Goal: Information Seeking & Learning: Learn about a topic

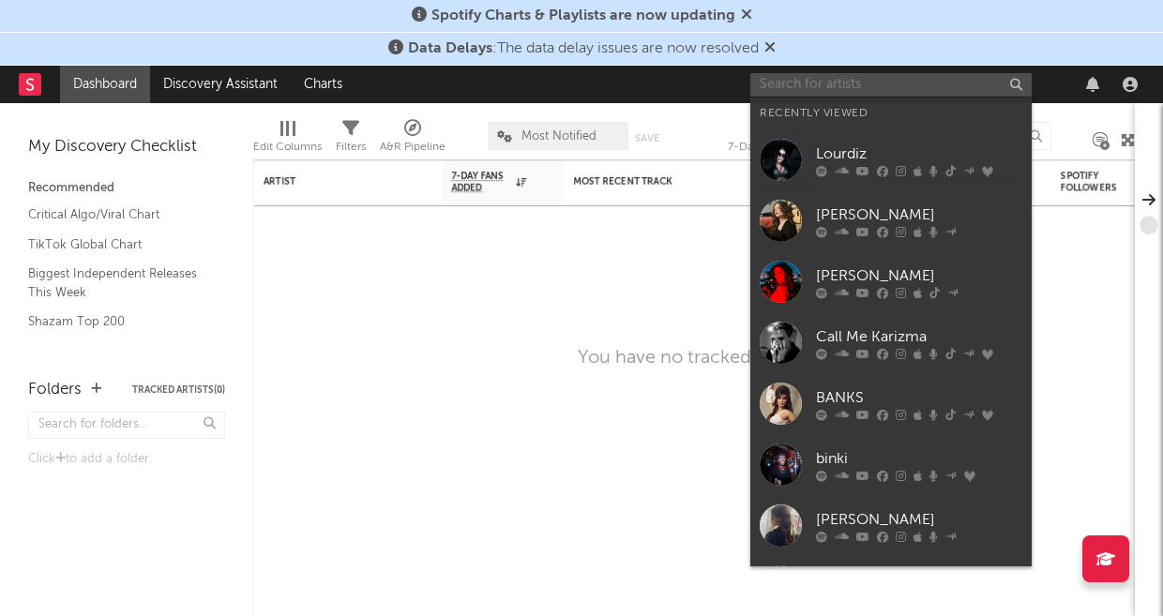
click at [781, 89] on input "text" at bounding box center [890, 84] width 281 height 23
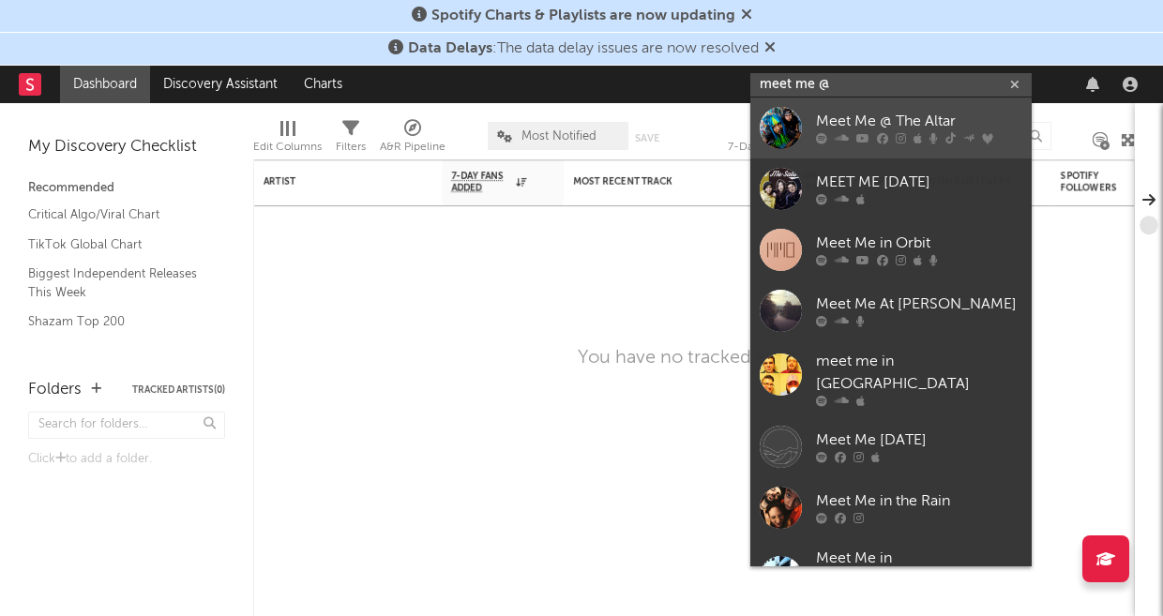
type input "meet me @"
click at [859, 113] on div "Meet Me @ The Altar" at bounding box center [919, 122] width 206 height 23
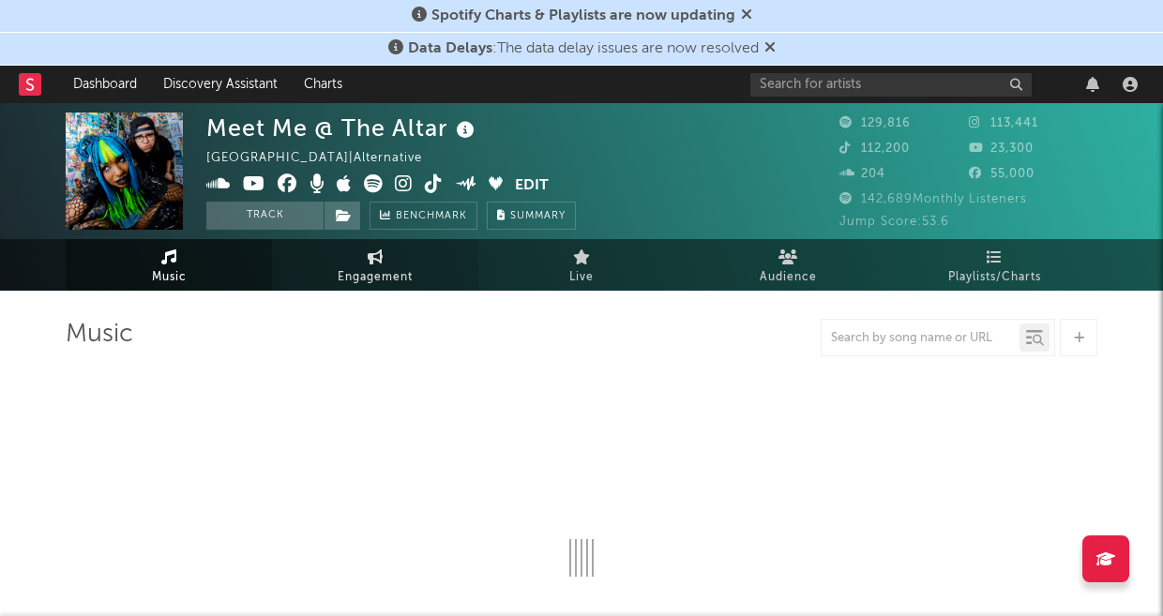
select select "6m"
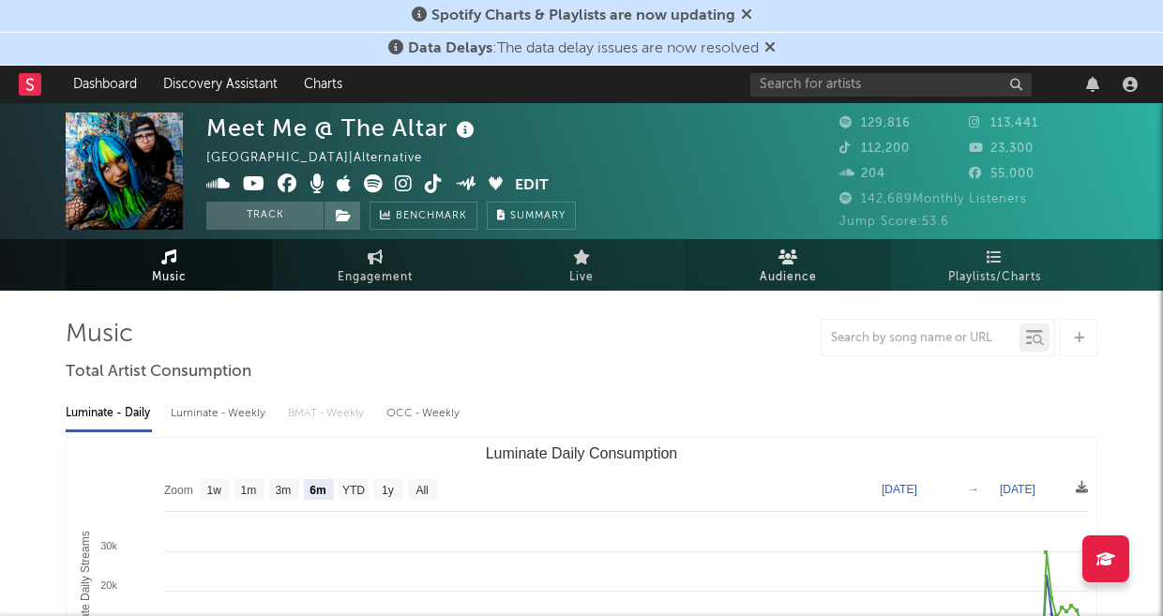
click at [753, 265] on link "Audience" at bounding box center [787, 265] width 206 height 52
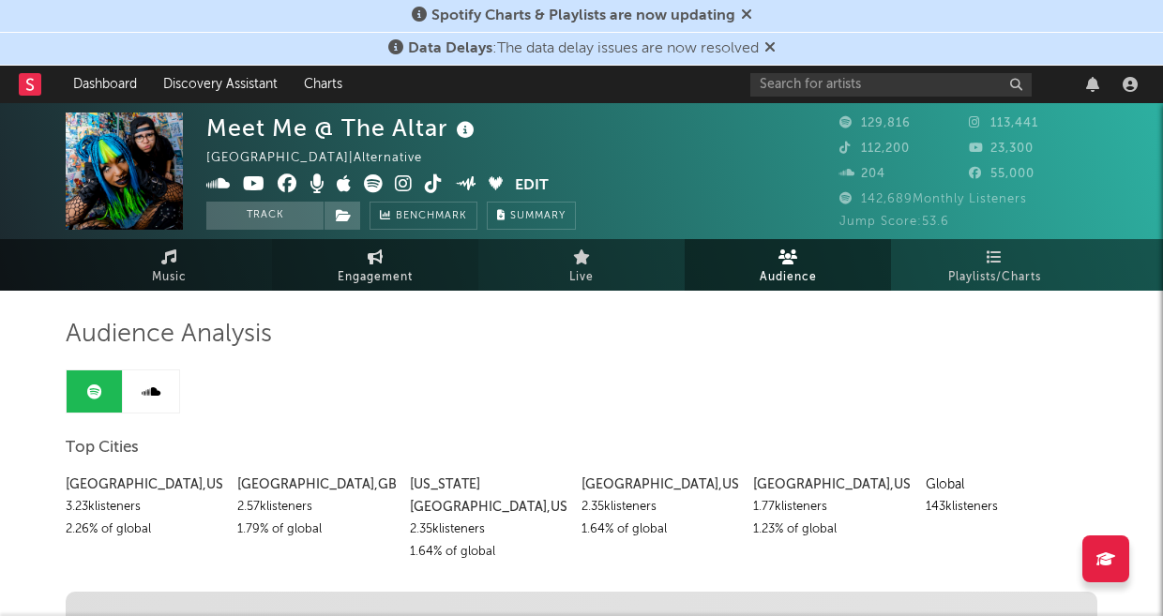
click at [362, 287] on span "Engagement" at bounding box center [375, 277] width 75 height 23
select select "1w"
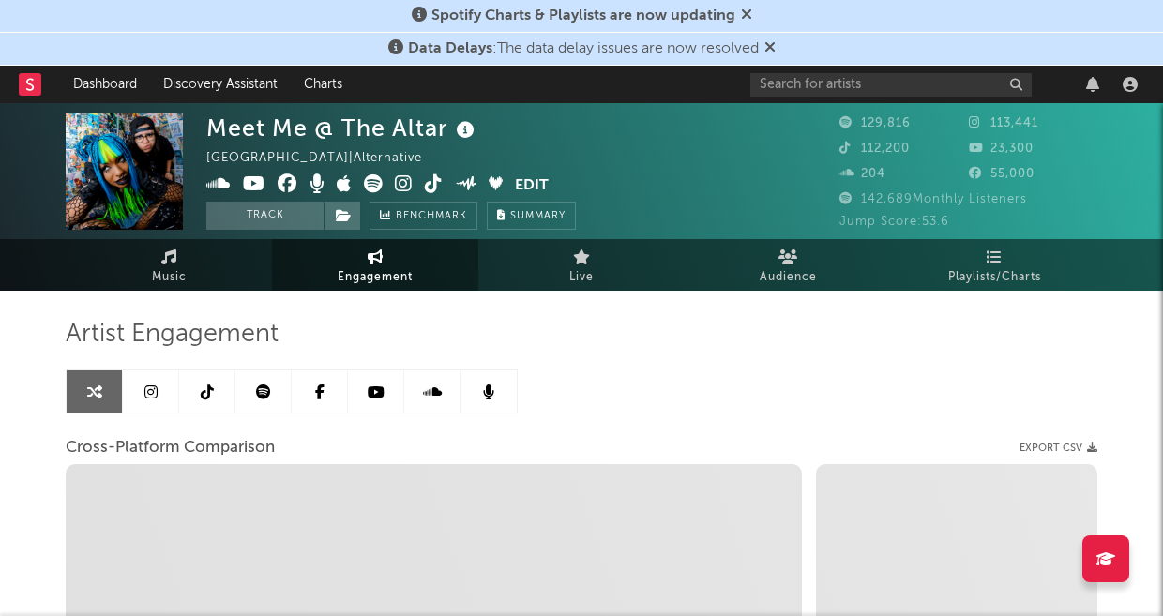
click at [153, 384] on icon at bounding box center [150, 391] width 13 height 15
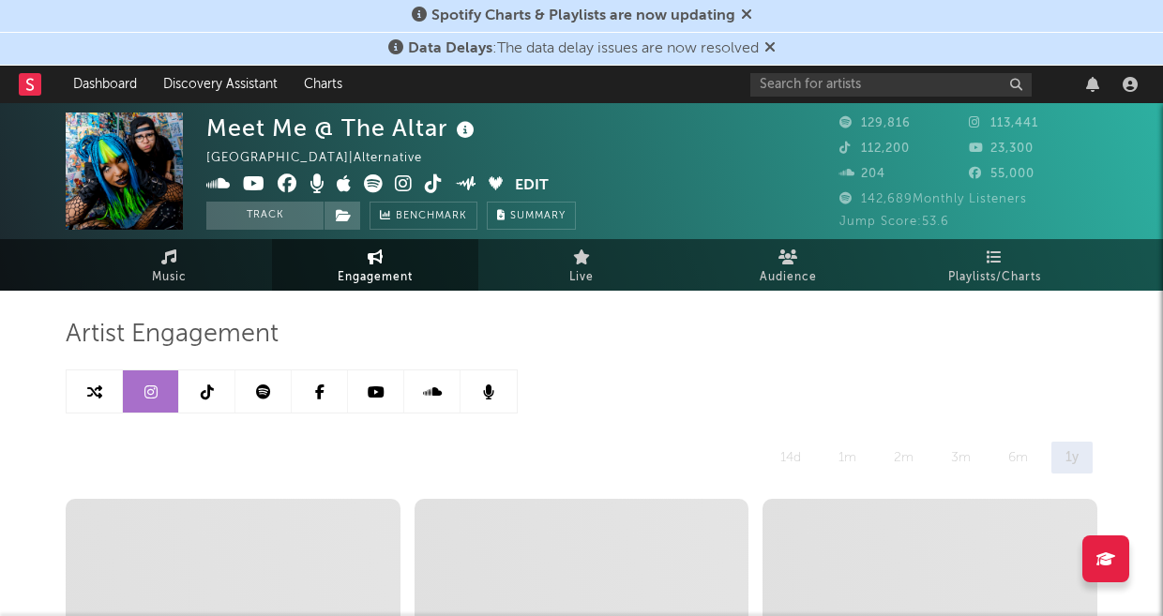
click at [208, 380] on link at bounding box center [207, 391] width 56 height 42
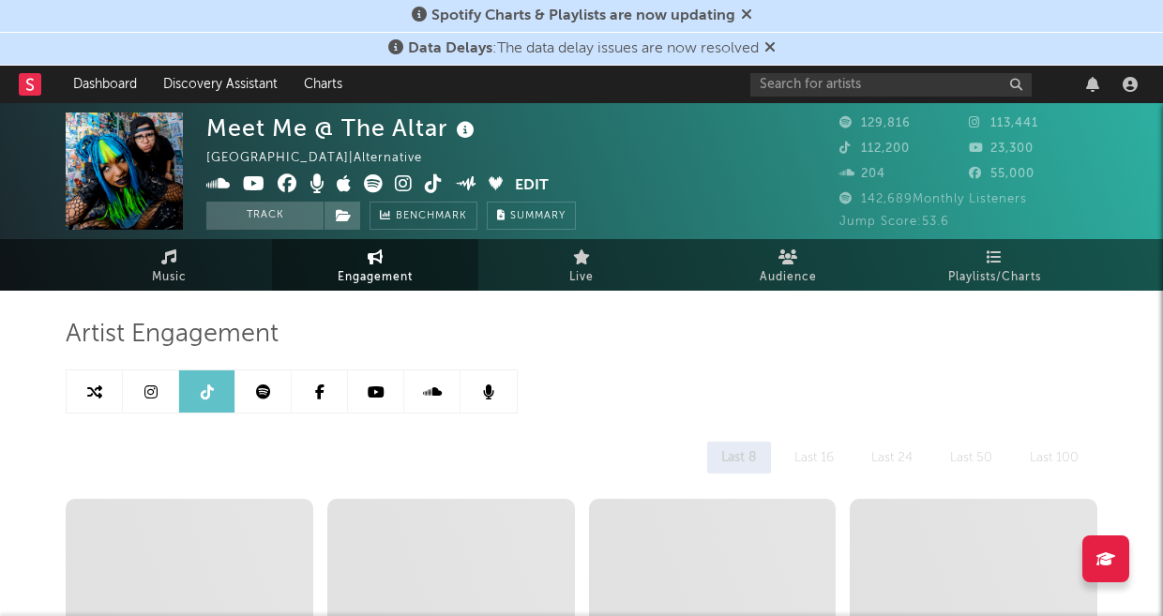
click at [271, 387] on link at bounding box center [263, 391] width 56 height 42
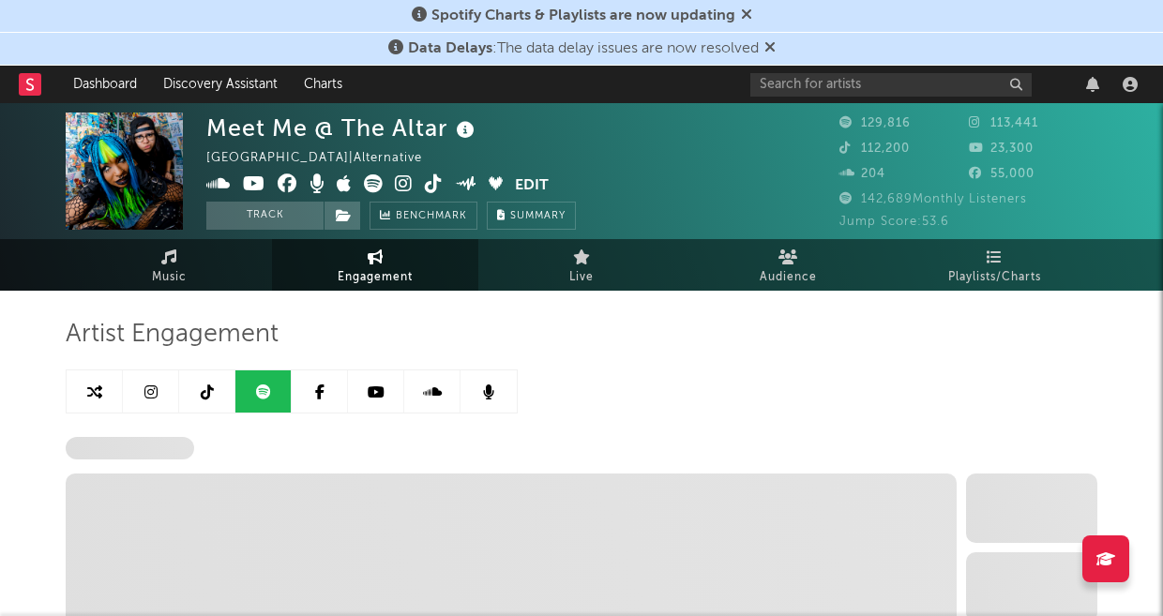
click at [331, 392] on link at bounding box center [320, 391] width 56 height 42
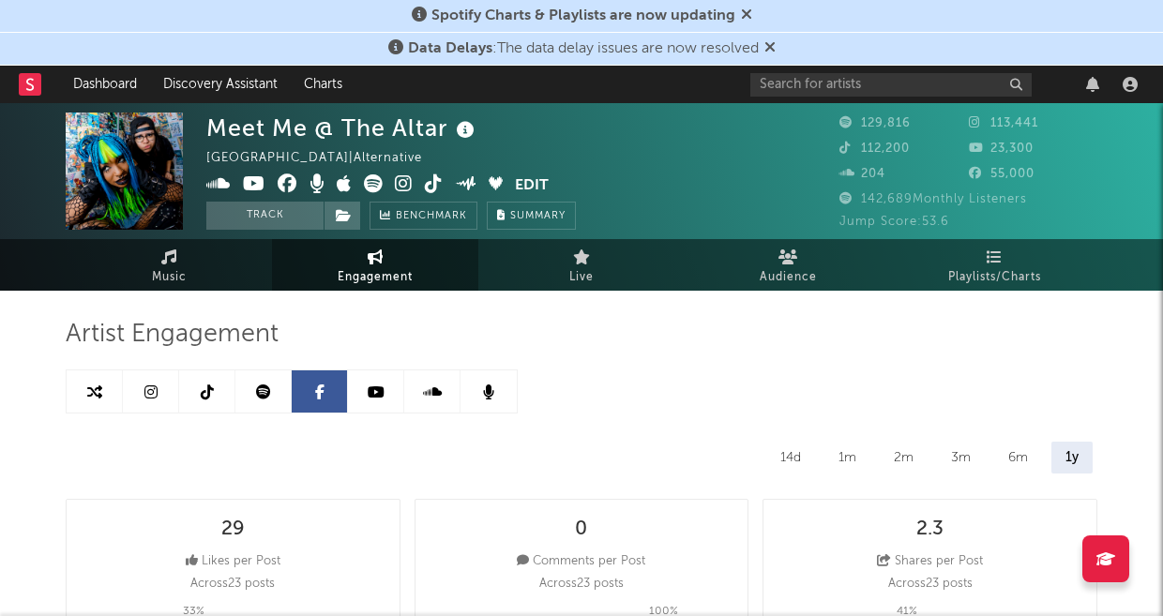
click at [378, 391] on icon at bounding box center [376, 391] width 17 height 15
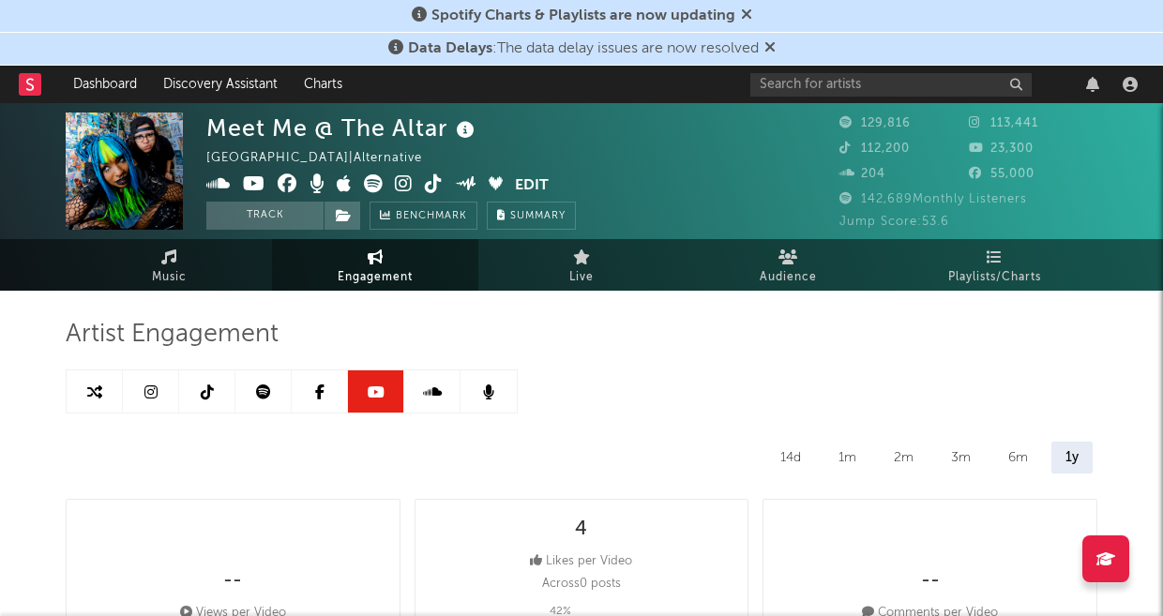
click at [439, 379] on link at bounding box center [432, 391] width 56 height 42
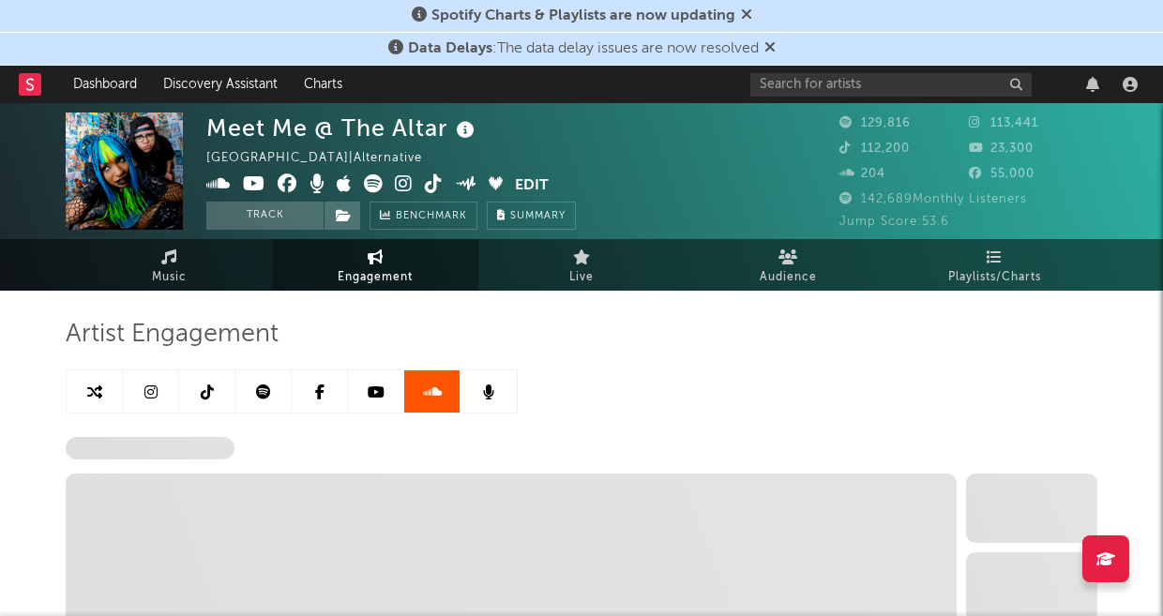
click at [492, 372] on link at bounding box center [488, 391] width 56 height 42
select select "6m"
